Goal: Navigation & Orientation: Understand site structure

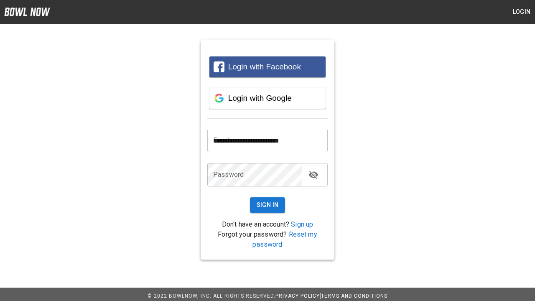
type input "**********"
click at [267, 205] on button "Sign In" at bounding box center [267, 204] width 35 height 15
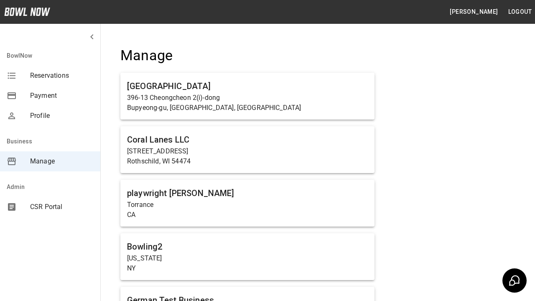
click at [50, 161] on span "Manage" at bounding box center [61, 161] width 63 height 10
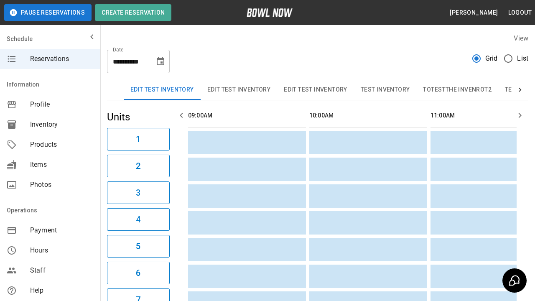
click at [50, 104] on span "Profile" at bounding box center [61, 104] width 63 height 10
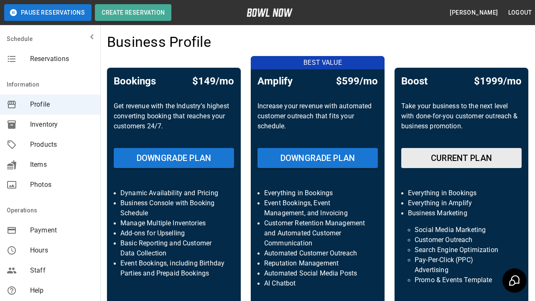
click at [50, 124] on span "Inventory" at bounding box center [61, 124] width 63 height 10
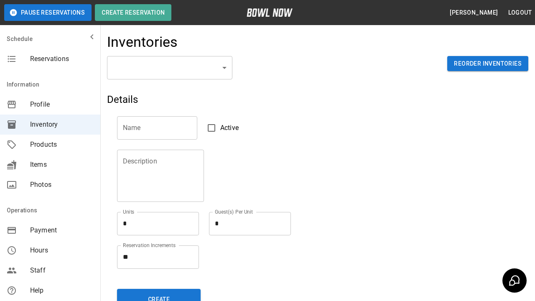
click at [50, 144] on span "Products" at bounding box center [61, 144] width 63 height 10
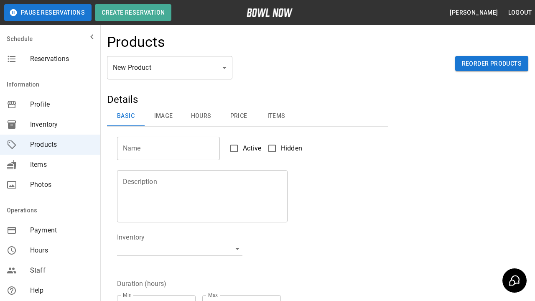
click at [50, 165] on span "Items" at bounding box center [61, 165] width 63 height 10
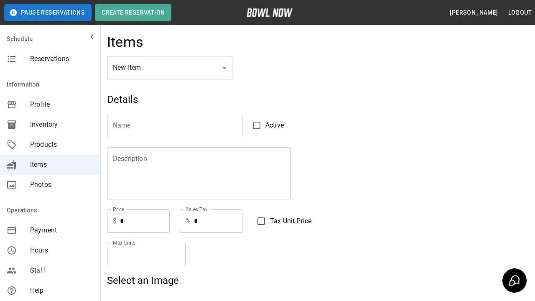
click at [50, 185] on span "Photos" at bounding box center [61, 185] width 63 height 10
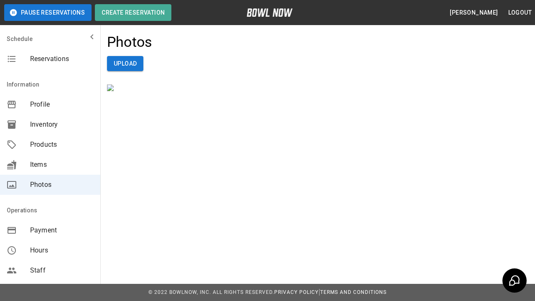
click at [50, 230] on span "Payment" at bounding box center [61, 230] width 63 height 10
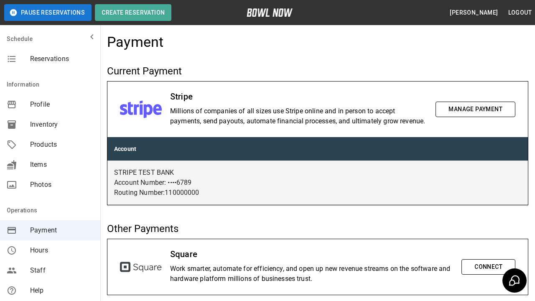
click at [50, 250] on span "Hours" at bounding box center [61, 250] width 63 height 10
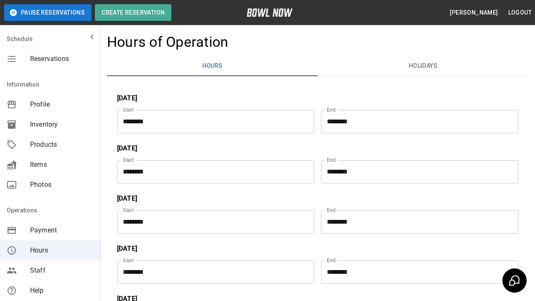
click at [50, 270] on span "Staff" at bounding box center [61, 270] width 63 height 10
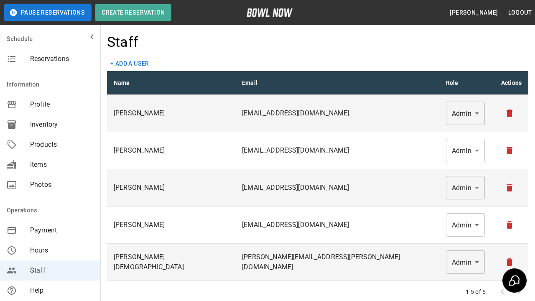
click at [50, 290] on span "Help" at bounding box center [61, 290] width 63 height 10
